Goal: Check status: Verify the current state of an ongoing process or item

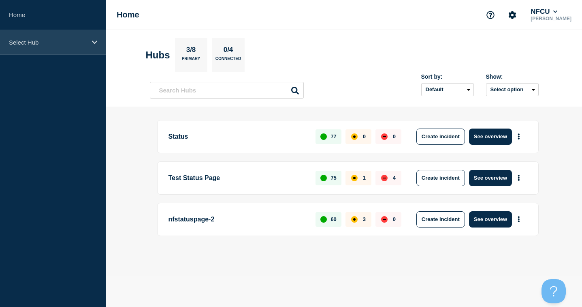
click at [53, 42] on p "Select Hub" at bounding box center [48, 42] width 78 height 7
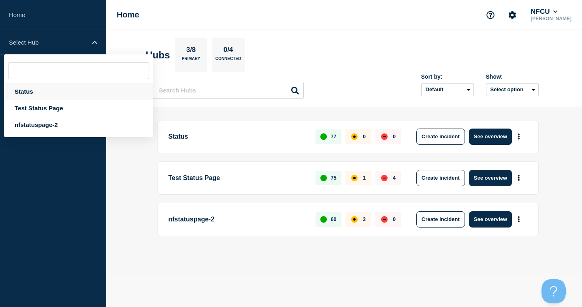
click at [31, 87] on div "Status" at bounding box center [78, 91] width 149 height 17
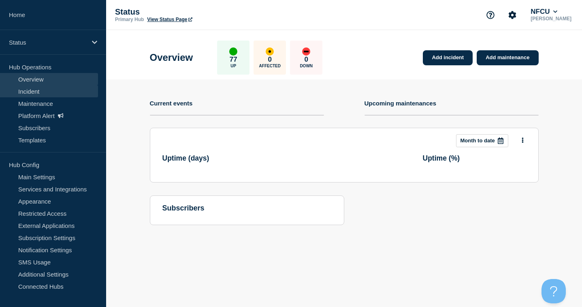
click at [30, 90] on link "Incident" at bounding box center [49, 91] width 98 height 12
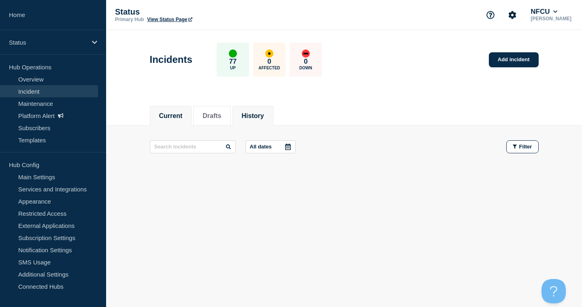
click at [263, 112] on button "History" at bounding box center [253, 115] width 22 height 7
